Goal: Find specific page/section: Find specific page/section

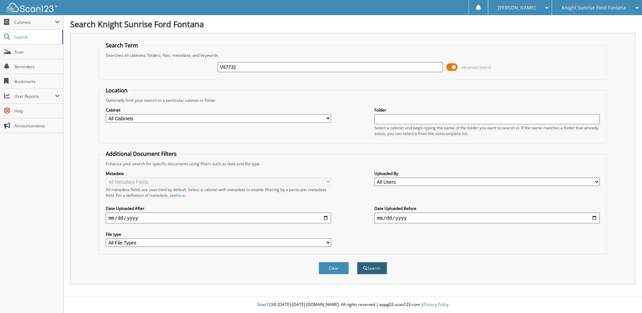
type input "V67732"
click at [368, 266] on button "Search" at bounding box center [372, 268] width 30 height 12
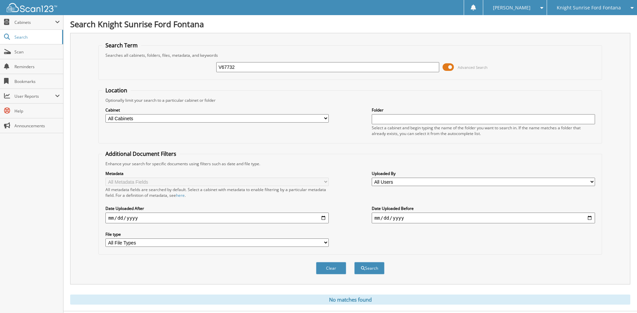
drag, startPoint x: 265, startPoint y: 67, endPoint x: 146, endPoint y: 71, distance: 119.0
click at [150, 73] on div "V67732 Advanced Search" at bounding box center [350, 67] width 496 height 18
type input "NEA09086"
click at [354, 262] on button "Search" at bounding box center [369, 268] width 30 height 12
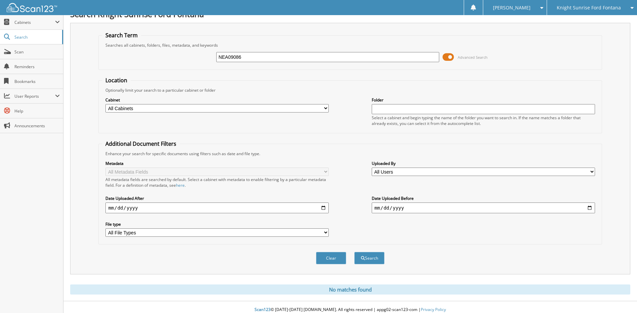
scroll to position [15, 0]
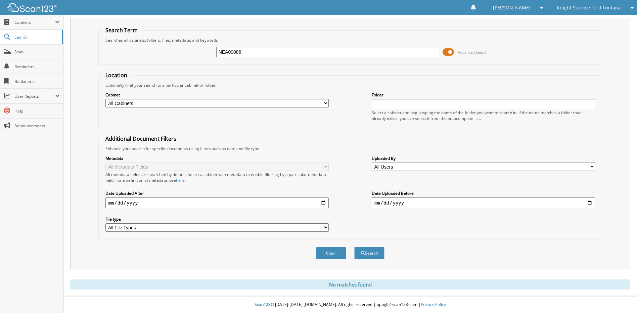
click at [565, 11] on div "Knight Sunrise Ford Fontana" at bounding box center [592, 7] width 83 height 15
click at [565, 10] on span "Knight Sunrise Ford Fontana" at bounding box center [589, 8] width 64 height 4
drag, startPoint x: 259, startPoint y: 54, endPoint x: 136, endPoint y: 45, distance: 123.3
click at [142, 47] on div "NEA09086 Advanced Search" at bounding box center [350, 52] width 496 height 18
type input "V67661"
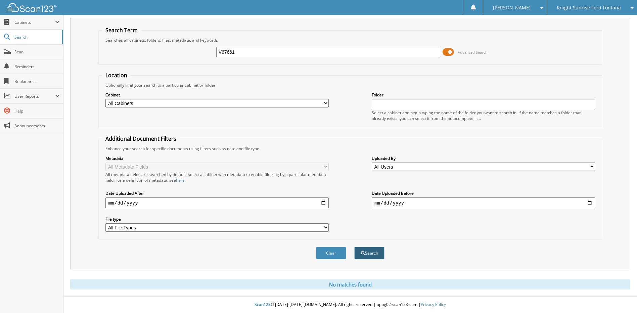
click at [371, 251] on button "Search" at bounding box center [369, 253] width 30 height 12
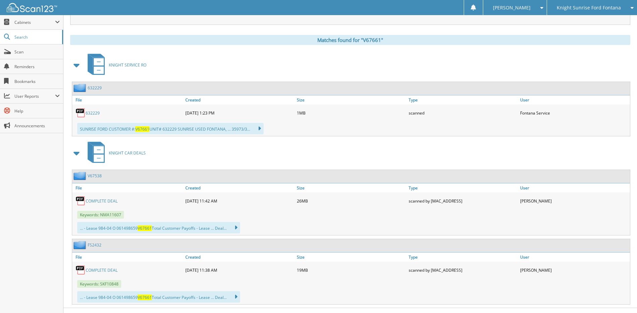
scroll to position [272, 0]
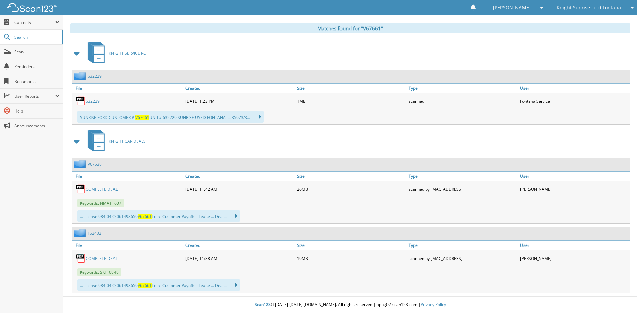
click at [101, 189] on link "COMPLETE DEAL" at bounding box center [102, 189] width 32 height 6
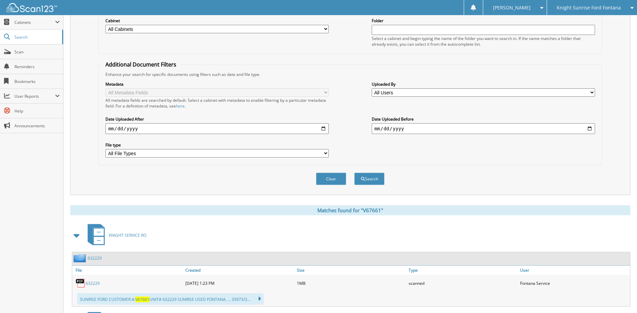
scroll to position [0, 0]
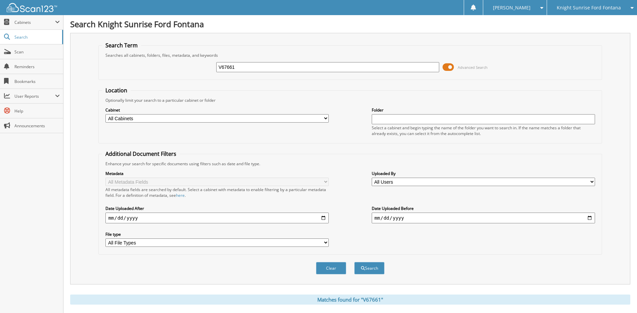
drag, startPoint x: 294, startPoint y: 65, endPoint x: 199, endPoint y: 62, distance: 94.5
click at [200, 65] on div "V67661 Advanced Search" at bounding box center [350, 67] width 496 height 18
type input "V67720"
click at [354, 262] on button "Search" at bounding box center [369, 268] width 30 height 12
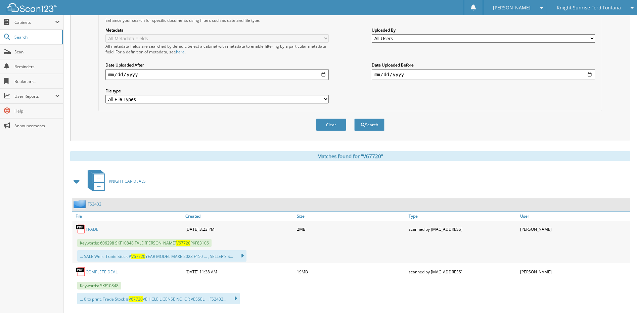
scroll to position [157, 0]
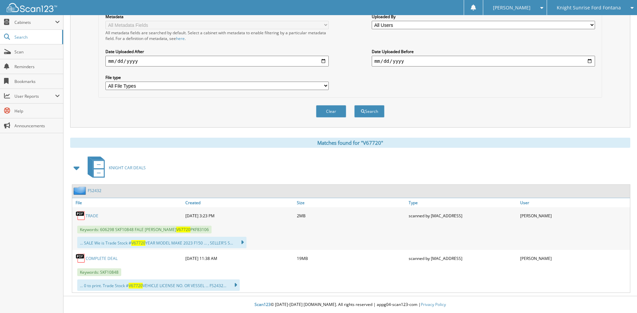
click at [88, 215] on link "TRADE" at bounding box center [92, 216] width 13 height 6
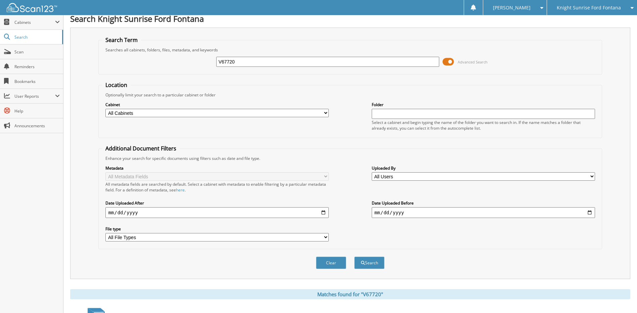
scroll to position [0, 0]
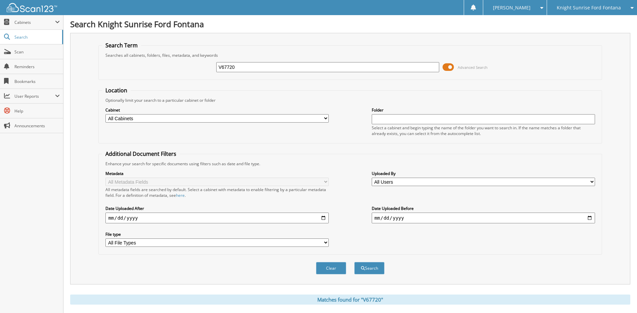
click at [258, 66] on input "V67720" at bounding box center [327, 67] width 223 height 10
type input "V67724"
click at [374, 267] on button "Search" at bounding box center [369, 268] width 30 height 12
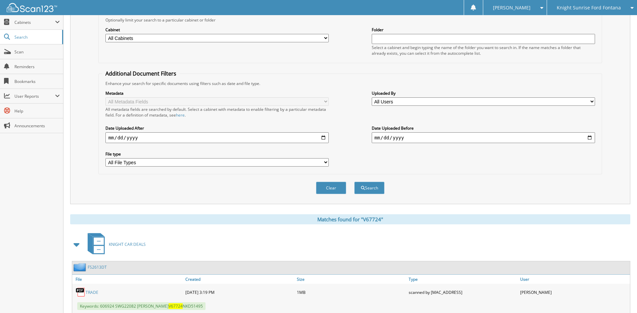
scroll to position [132, 0]
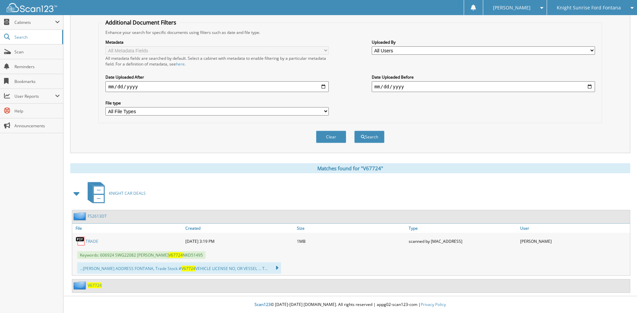
click at [90, 243] on link "TRADE" at bounding box center [92, 242] width 13 height 6
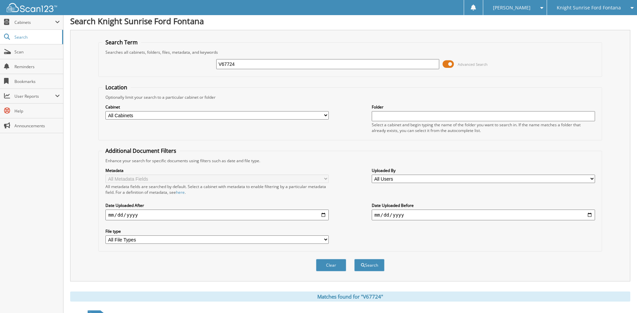
scroll to position [0, 0]
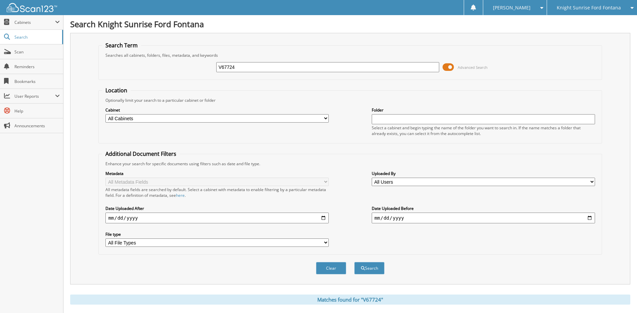
drag, startPoint x: 242, startPoint y: 71, endPoint x: 242, endPoint y: 68, distance: 3.4
click at [242, 70] on input "V67724" at bounding box center [327, 67] width 223 height 10
type input "V67705"
click at [375, 268] on button "Search" at bounding box center [369, 268] width 30 height 12
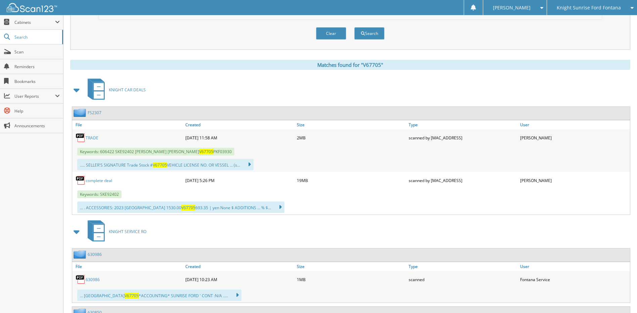
scroll to position [235, 0]
click at [89, 137] on link "TRADE" at bounding box center [92, 138] width 13 height 6
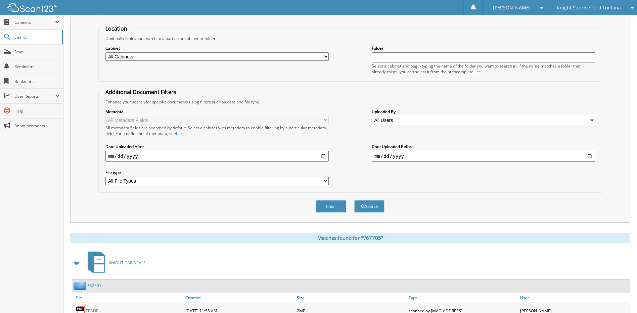
scroll to position [67, 0]
